Goal: Task Accomplishment & Management: Use online tool/utility

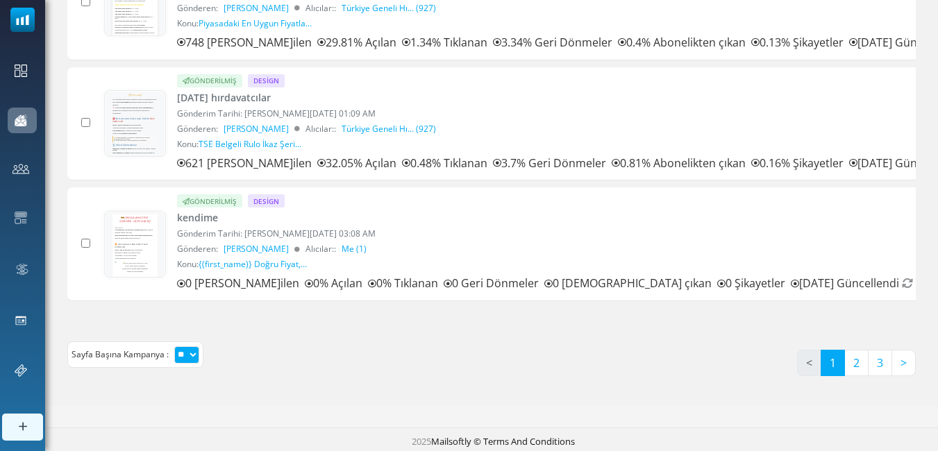
scroll to position [1081, 0]
click at [860, 364] on link "2" at bounding box center [857, 362] width 24 height 26
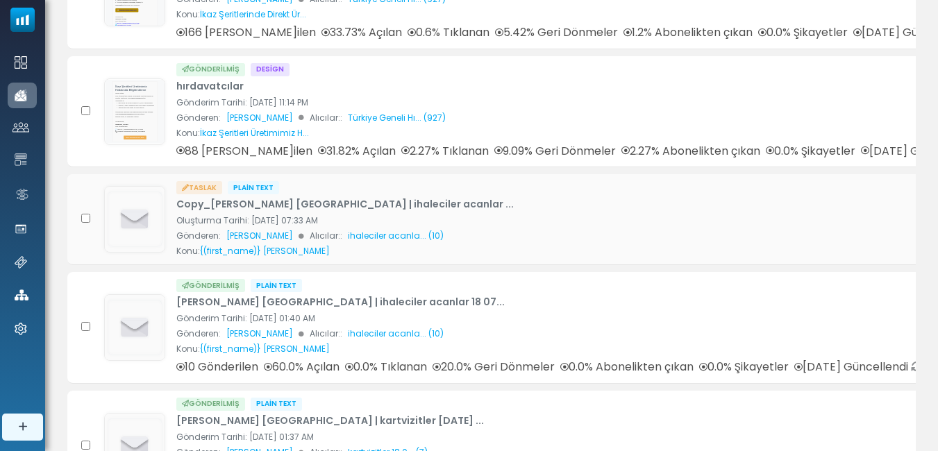
scroll to position [486, 0]
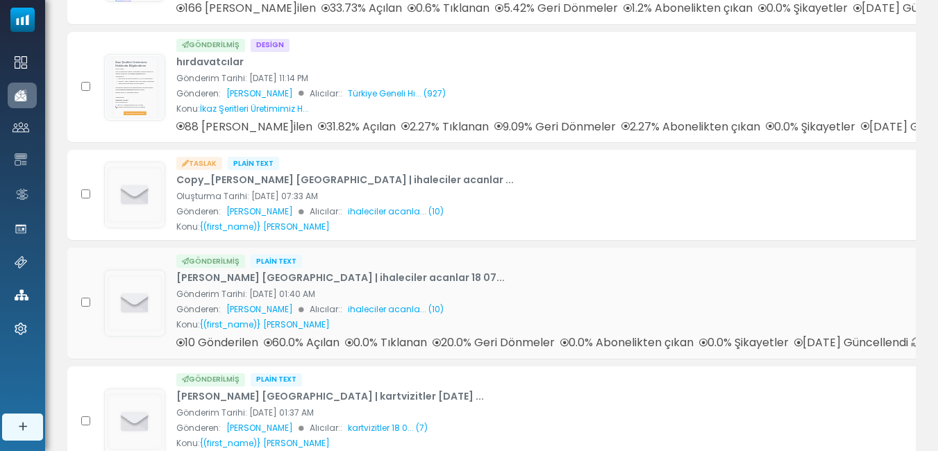
click at [340, 273] on link "Yusuf kenan kurt'in Kampanyası | ihaleciler acanlar 18 07..." at bounding box center [340, 278] width 329 height 15
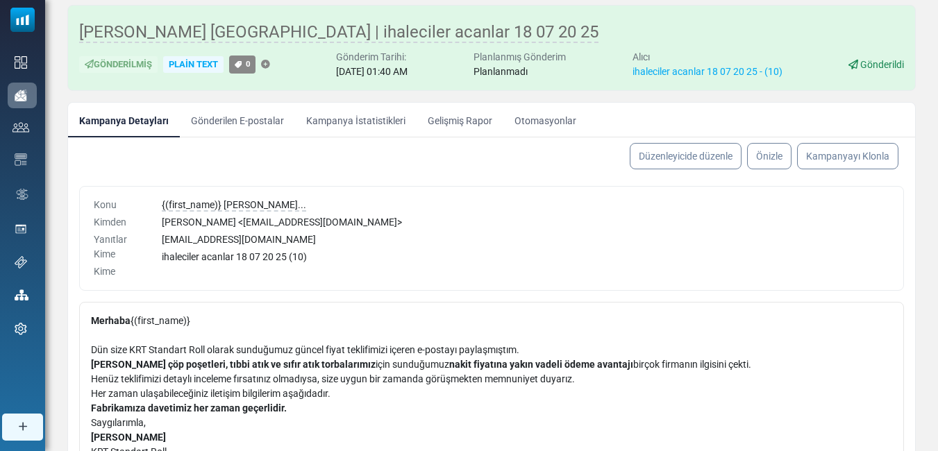
scroll to position [59, 0]
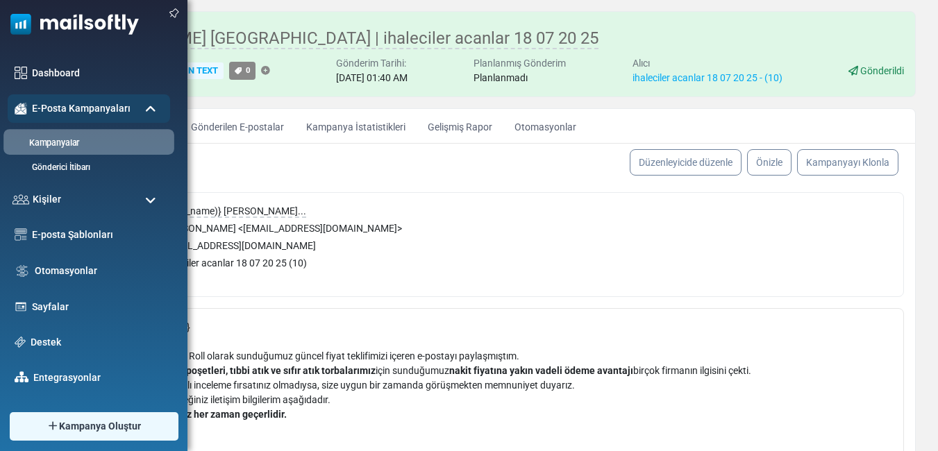
click at [47, 147] on link "Kampanyalar" at bounding box center [86, 143] width 167 height 13
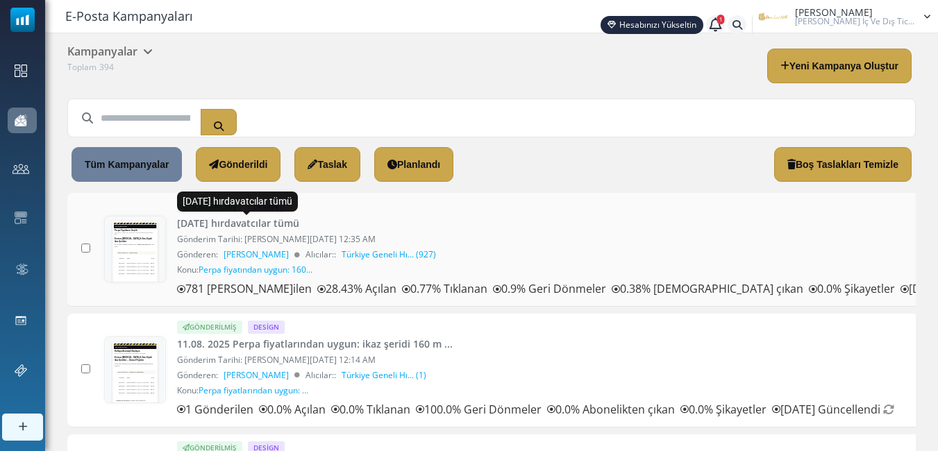
click at [290, 219] on link "12.08.2025 hırdavatcılar tümü" at bounding box center [238, 223] width 122 height 15
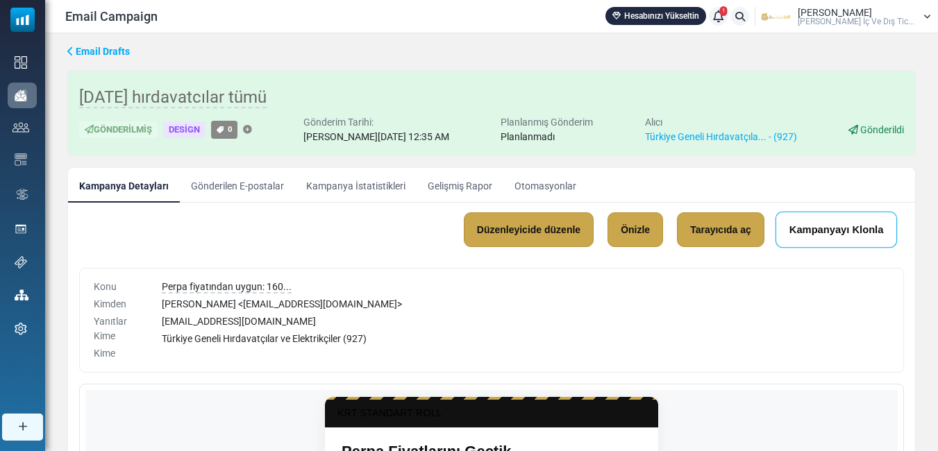
click at [831, 217] on link "Kampanyayı Klonla" at bounding box center [837, 230] width 122 height 37
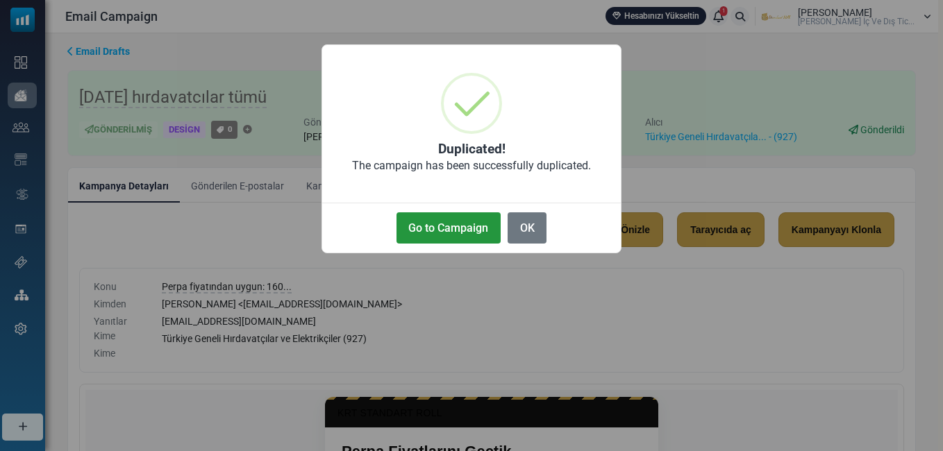
click at [458, 222] on button "Go to Campaign" at bounding box center [449, 228] width 104 height 31
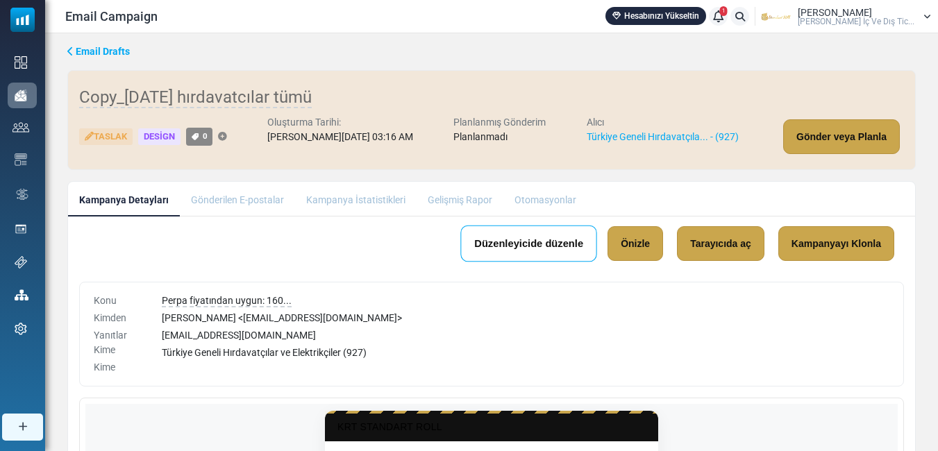
click at [524, 242] on link "Düzenleyicide düzenle" at bounding box center [528, 244] width 137 height 37
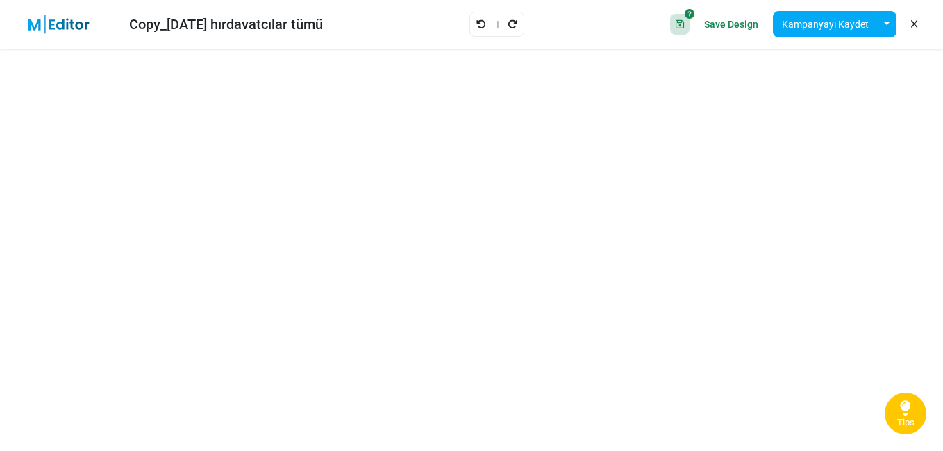
click at [913, 416] on link "Tips" at bounding box center [906, 414] width 42 height 42
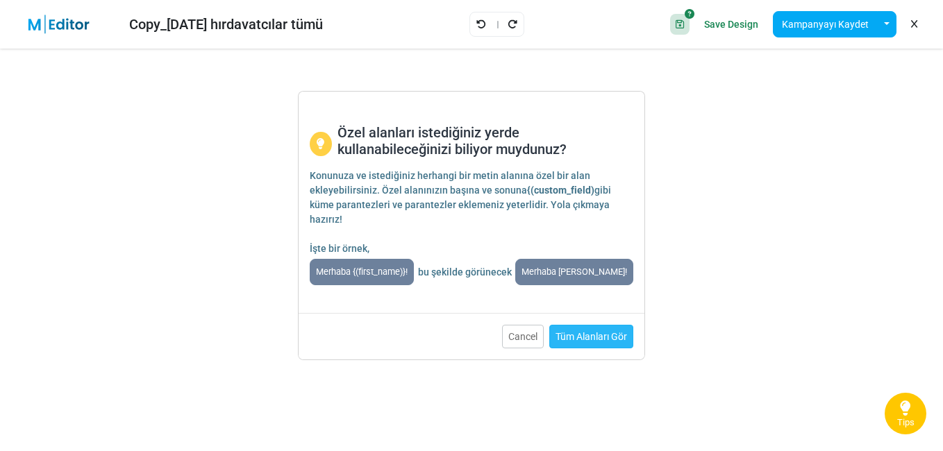
click at [576, 333] on link "Tüm Alanları Gör" at bounding box center [591, 337] width 84 height 24
click at [518, 341] on button "Cancel" at bounding box center [523, 337] width 42 height 24
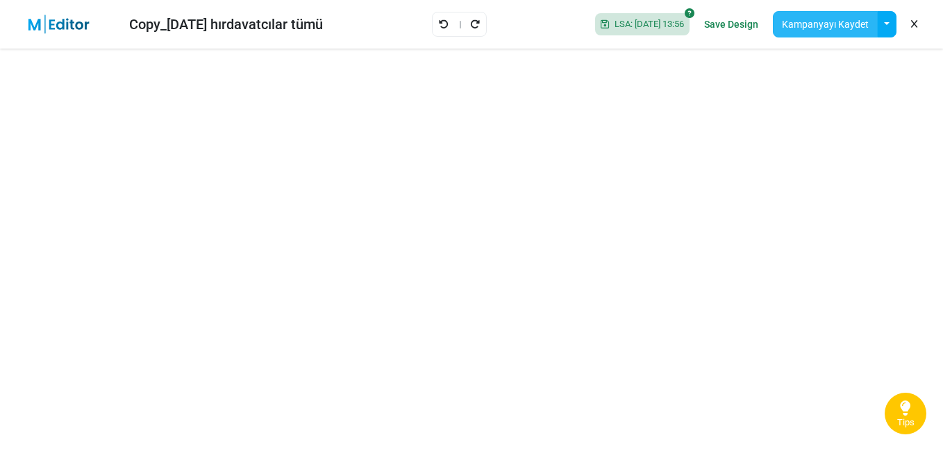
click at [812, 24] on button "Kampanyayı Kaydet" at bounding box center [825, 24] width 105 height 26
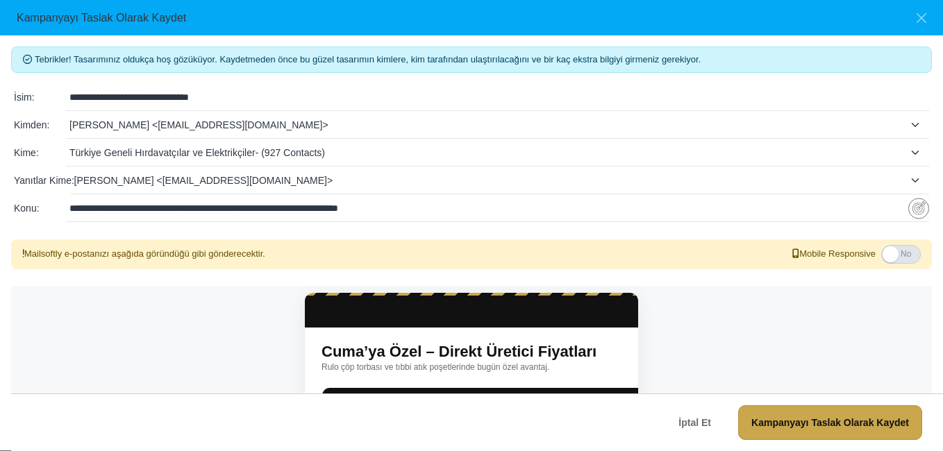
click at [393, 208] on input "**********" at bounding box center [488, 208] width 839 height 26
paste input "**********"
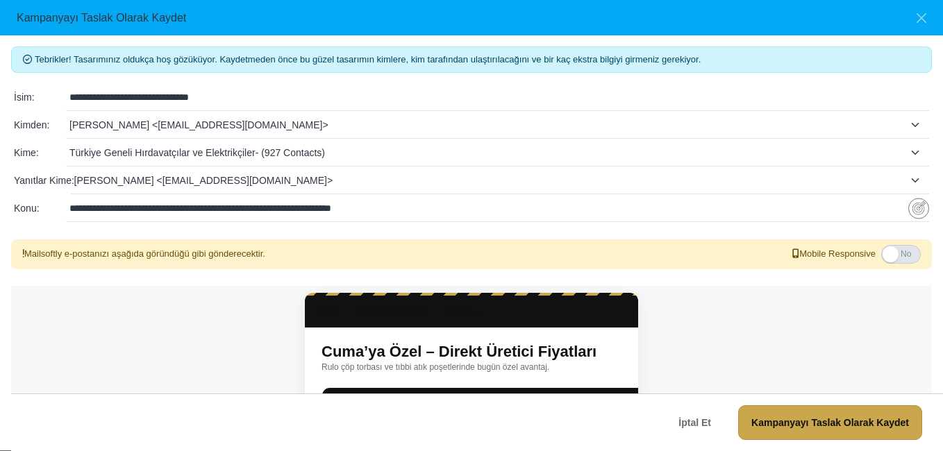
type input "**********"
click at [228, 91] on input "**********" at bounding box center [499, 97] width 860 height 26
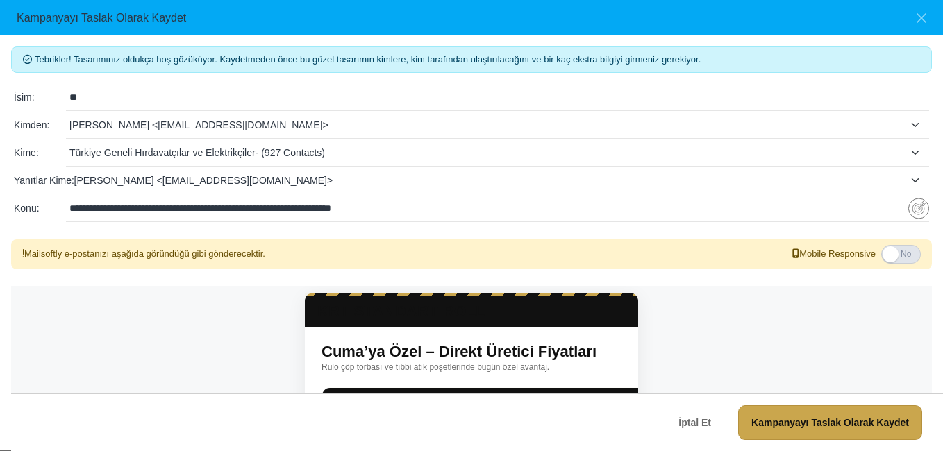
type input "*"
type input "**********"
click at [306, 152] on span "Türkiye Geneli Hırdavatçılar ve Elektrikçiler- (927 Contacts)" at bounding box center [486, 152] width 835 height 17
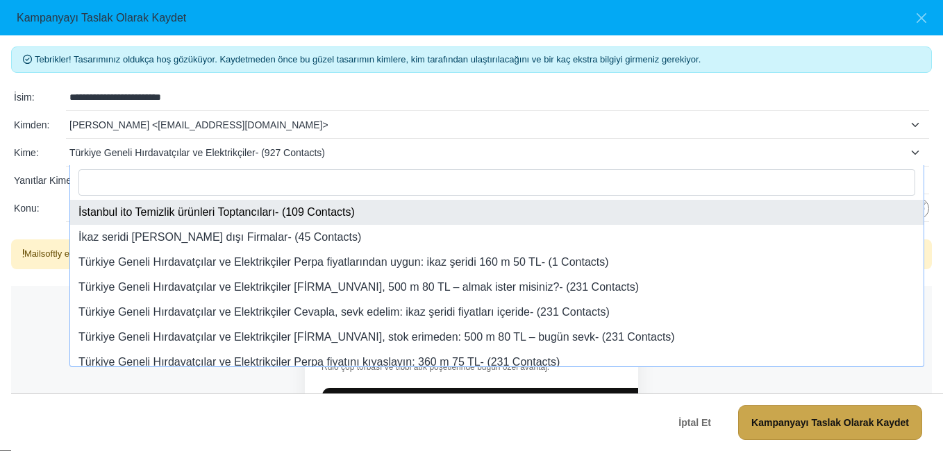
select select "*****"
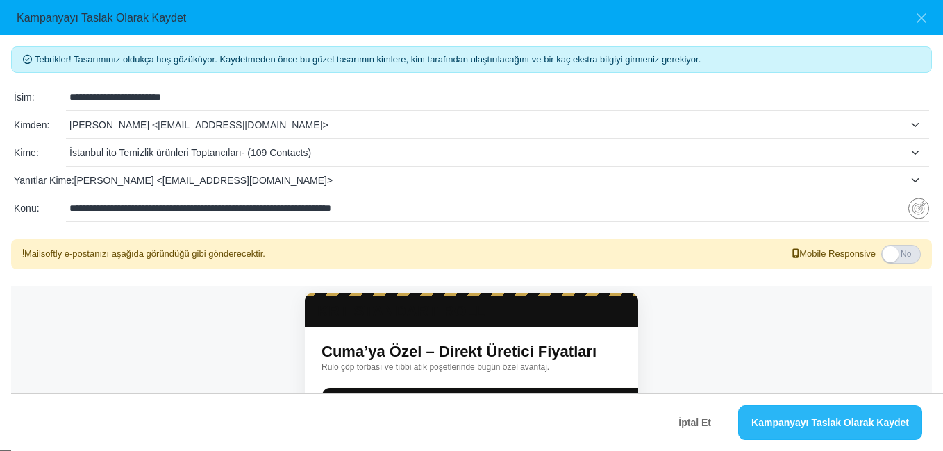
click at [820, 417] on link "Kampanyayı Taslak Olarak Kaydet" at bounding box center [830, 423] width 184 height 35
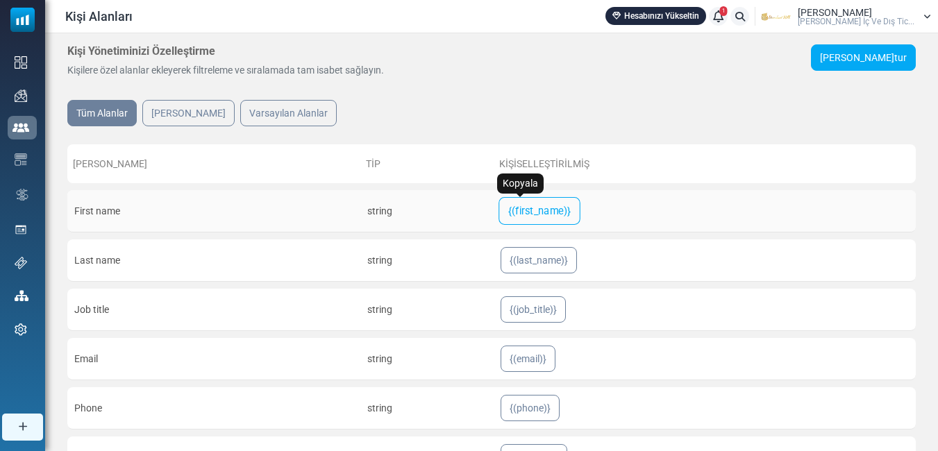
click at [508, 216] on span "{(first_name)}" at bounding box center [539, 211] width 63 height 17
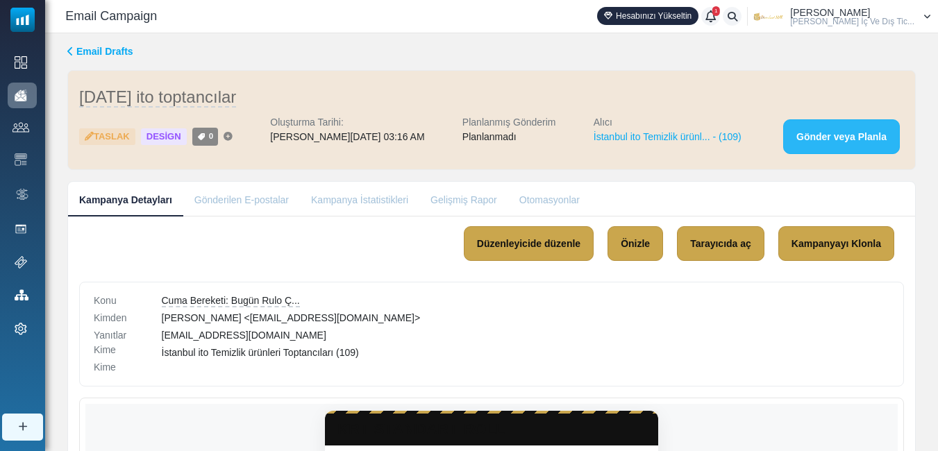
click at [835, 131] on link "Gönder veya Planla" at bounding box center [841, 136] width 117 height 35
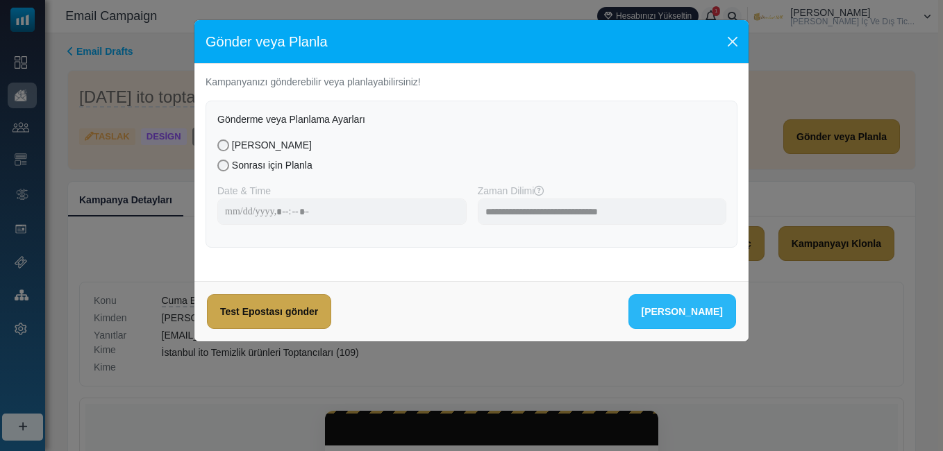
click at [711, 313] on link "Şimdi Gönder" at bounding box center [683, 311] width 108 height 35
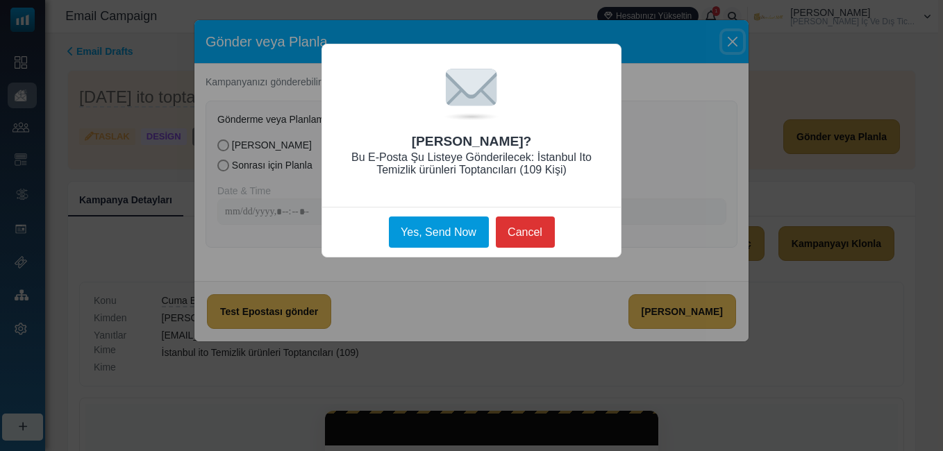
click at [449, 232] on button "Yes, Send Now" at bounding box center [439, 232] width 100 height 31
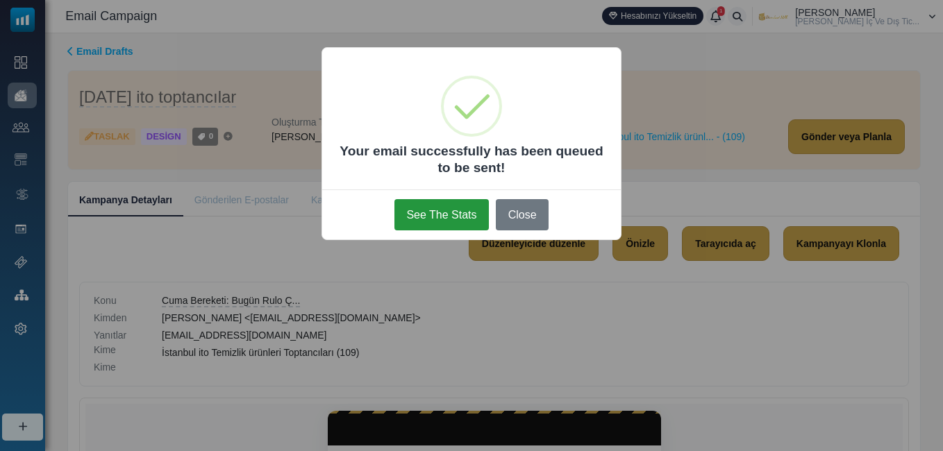
click at [446, 224] on button "See The Stats" at bounding box center [441, 214] width 94 height 31
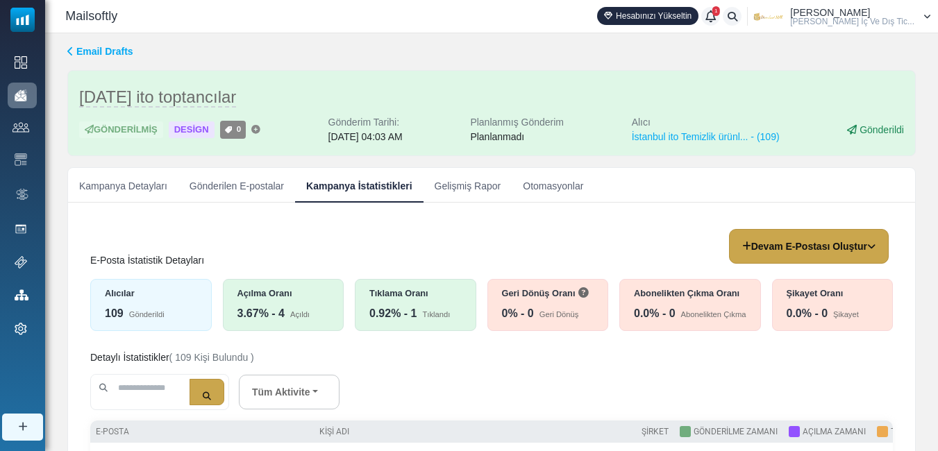
click at [394, 301] on div "Tıklama Oranı 0.92% - 1 Tıklandı" at bounding box center [416, 305] width 122 height 52
click at [295, 313] on div "Açıldı" at bounding box center [299, 315] width 19 height 12
click at [455, 181] on link "Gelişmiş Rapor" at bounding box center [468, 185] width 89 height 35
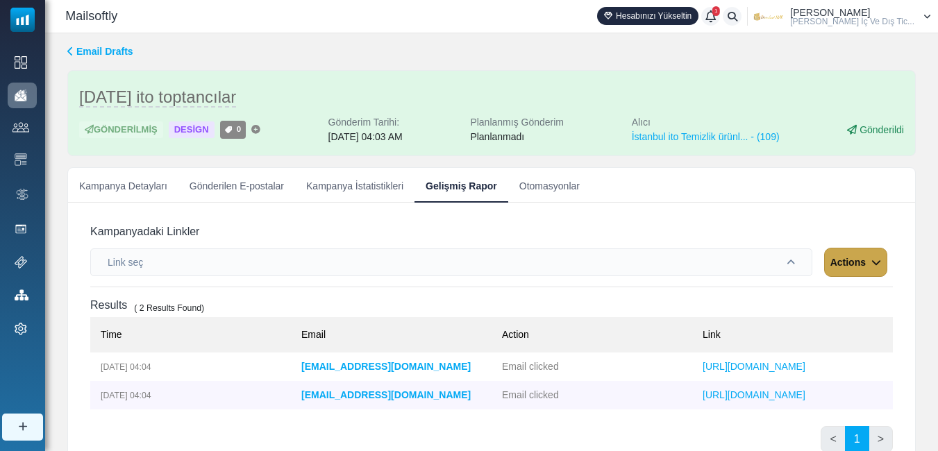
click at [238, 185] on link "Gönderilen E-postalar" at bounding box center [236, 185] width 117 height 35
click at [354, 190] on link "Kampanya İstatistikleri" at bounding box center [354, 185] width 119 height 35
